Goal: Task Accomplishment & Management: Manage account settings

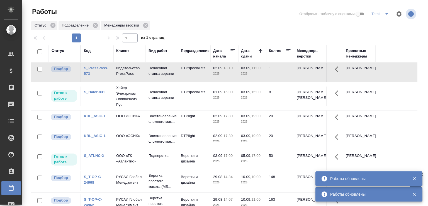
scroll to position [2, 0]
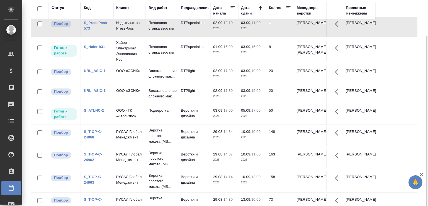
click at [199, 120] on td "Верстки и дизайна" at bounding box center [194, 114] width 32 height 19
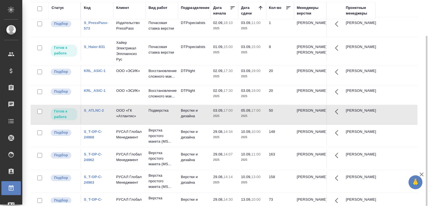
click at [199, 120] on td "Верстки и дизайна" at bounding box center [194, 114] width 32 height 19
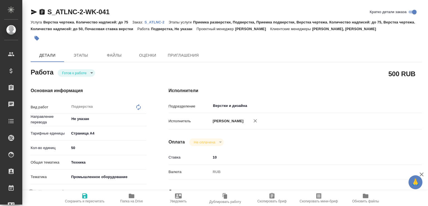
click at [84, 68] on div "Работа Готов к работе readyForWork" at bounding box center [89, 72] width 116 height 10
click at [83, 74] on body "🙏 .cls-1 fill:#fff; AWATERA Малофеева Екатерина e.malofeeva Клиенты Спецификаци…" at bounding box center [214, 103] width 428 height 206
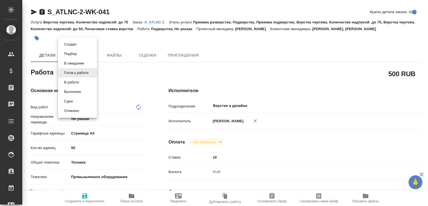
click at [79, 78] on li "В работе" at bounding box center [77, 81] width 39 height 9
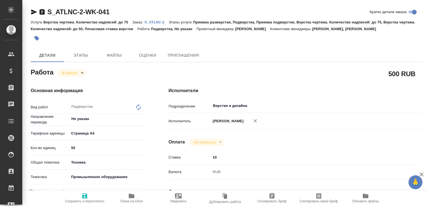
type textarea "x"
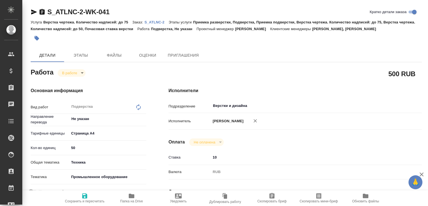
type textarea "x"
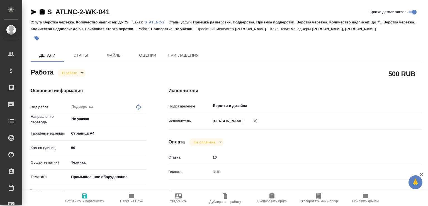
click at [134, 195] on icon "button" at bounding box center [132, 195] width 6 height 4
type textarea "x"
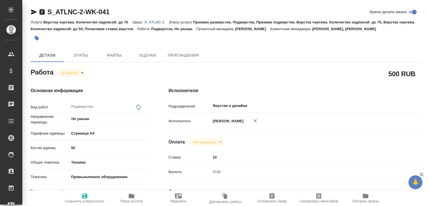
type textarea "x"
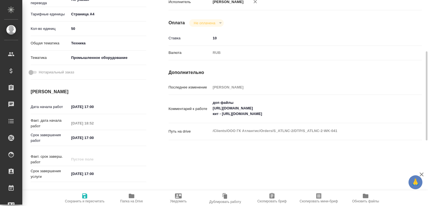
click at [241, 113] on textarea "доп файлы https://drive.awatera.com/s/HG7cm7mH8LFqCs8 кит - https://drive.awate…" at bounding box center [306, 108] width 190 height 21
click at [241, 113] on textarea "доп файлы https://drive.awatera.com/s/HG7cm7mH8LFqCs8 кит - https://drive.awate…" at bounding box center [305, 108] width 189 height 21
type textarea "x"
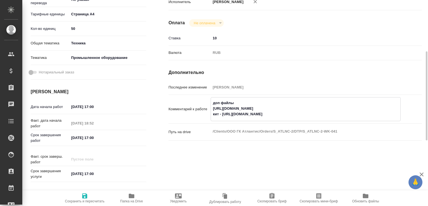
type textarea "x"
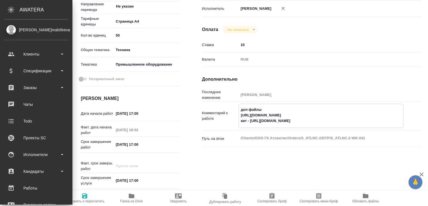
click at [257, 120] on textarea "доп файлы https://drive.awatera.com/s/HG7cm7mH8LFqCs8 кит - https://drive.awate…" at bounding box center [321, 115] width 164 height 21
drag, startPoint x: 251, startPoint y: 126, endPoint x: 376, endPoint y: 133, distance: 125.2
click at [376, 132] on div "Комментарий к работе доп файлы https://drive.awatera.com/s/HG7cm7mH8LFqCs8 кит …" at bounding box center [312, 118] width 220 height 29
type textarea "x"
